Goal: Transaction & Acquisition: Purchase product/service

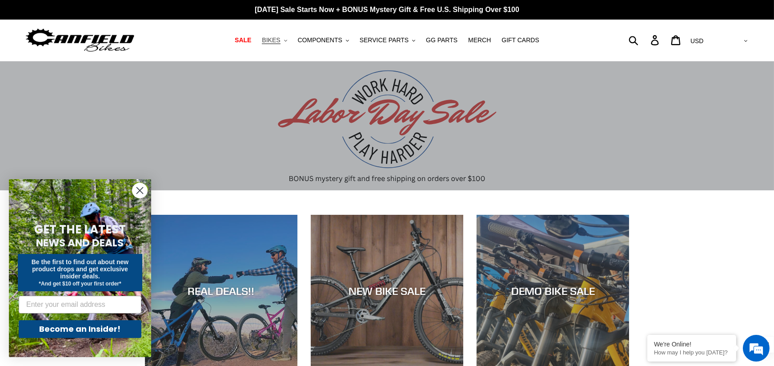
click at [278, 38] on span "BIKES" at bounding box center [271, 40] width 18 height 8
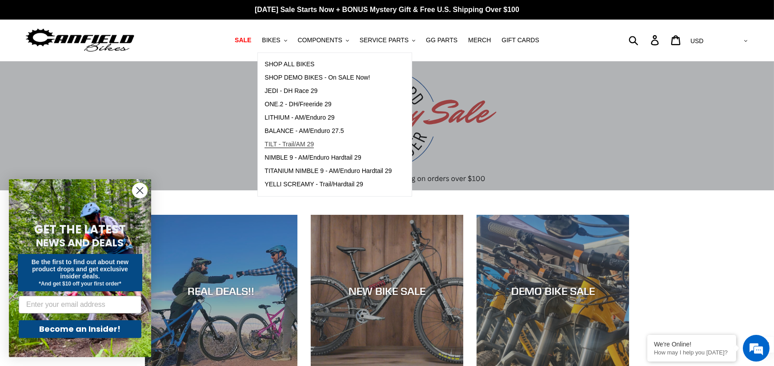
click at [300, 143] on span "TILT - Trail/AM 29" at bounding box center [288, 144] width 49 height 8
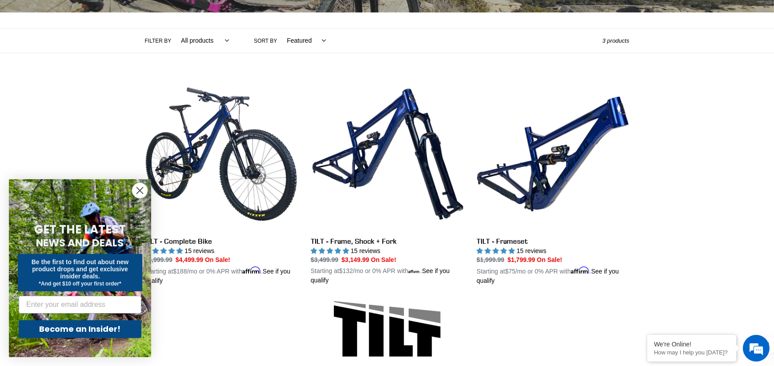
scroll to position [203, 0]
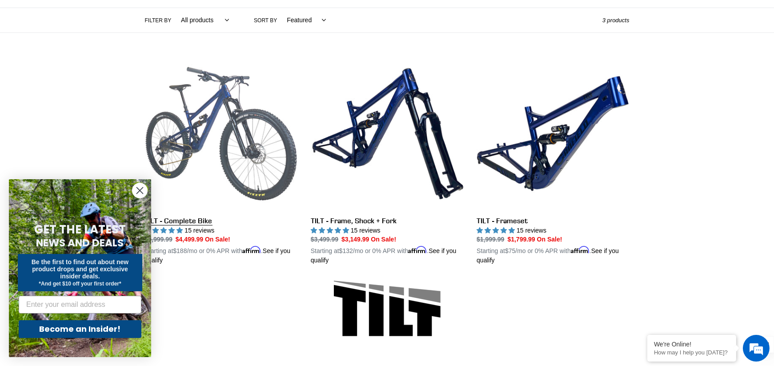
click at [221, 120] on link "TILT - Complete Bike" at bounding box center [221, 161] width 152 height 208
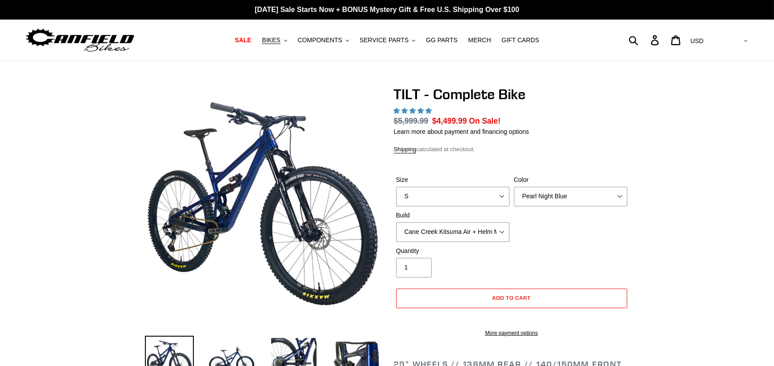
select select "highest-rating"
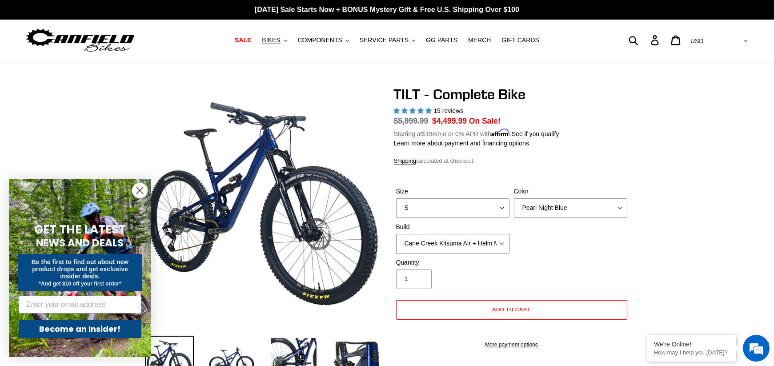
click at [474, 242] on select "Cane Creek Kitsuma Air + Helm MKII 140 + SRAM GX Cane Creek Kitsuma Air + Helm …" at bounding box center [452, 244] width 113 height 20
select select "Cane Creek Kitsuma Air + Helm MKII 140 + Shimano XT"
click at [396, 234] on select "Cane Creek Kitsuma Air + Helm MKII 140 + SRAM GX Cane Creek Kitsuma Air + Helm …" at bounding box center [452, 244] width 113 height 20
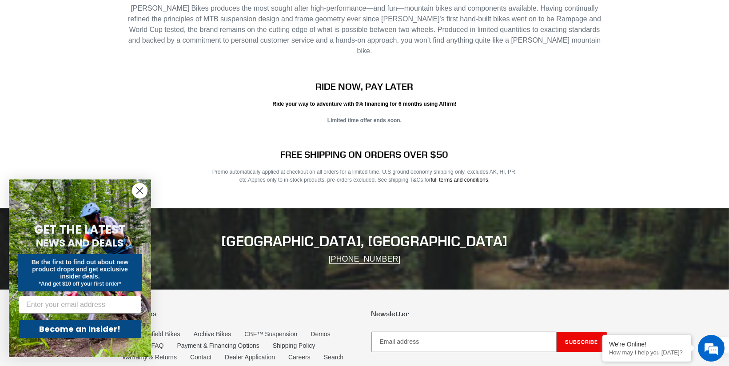
scroll to position [1557, 0]
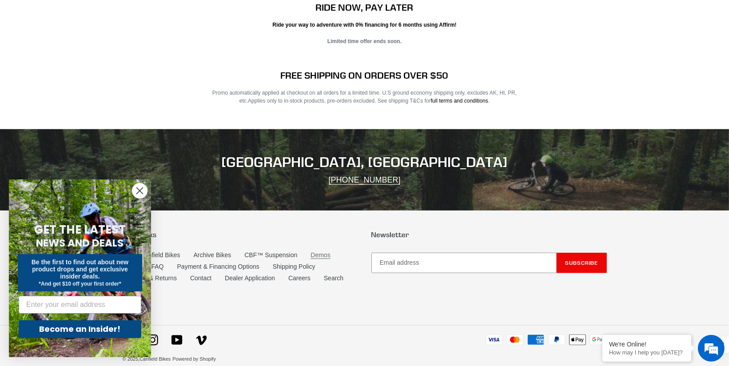
click at [324, 252] on link "Demos" at bounding box center [321, 256] width 20 height 8
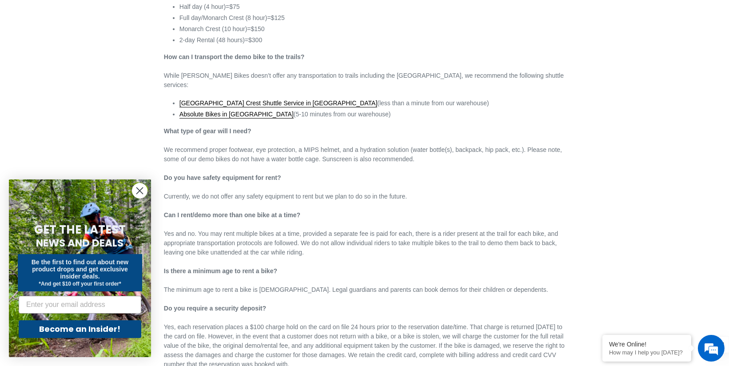
scroll to position [1033, 0]
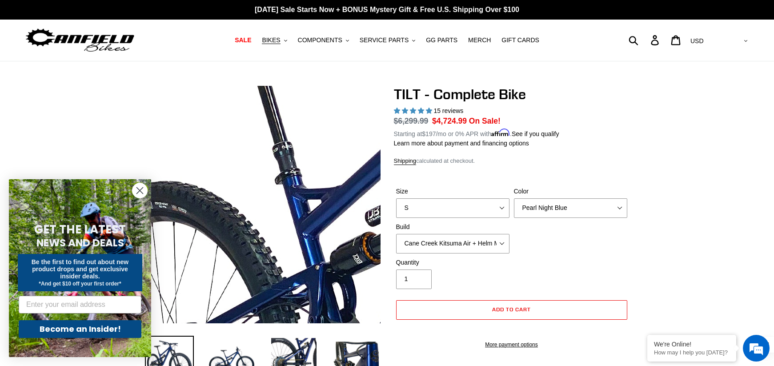
select select "Cane Creek Kitsuma Air + Helm MKII 140 + Shimano XT"
select select "highest-rating"
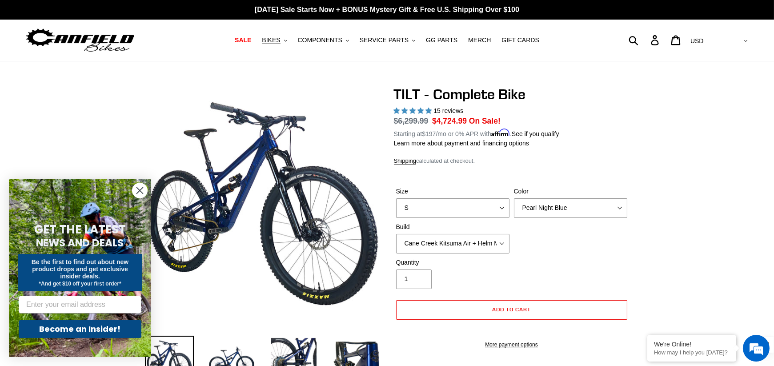
drag, startPoint x: 140, startPoint y: 191, endPoint x: 268, endPoint y: 190, distance: 128.9
click at [140, 191] on icon "Close dialog" at bounding box center [140, 191] width 16 height 16
